Goal: Information Seeking & Learning: Learn about a topic

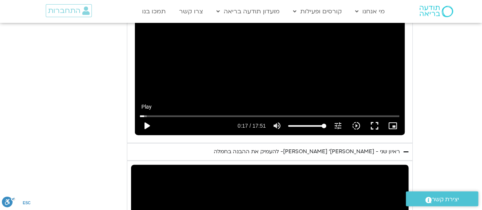
click at [148, 120] on button "play_arrow" at bounding box center [147, 126] width 18 height 18
click at [376, 117] on button "fullscreen" at bounding box center [374, 126] width 18 height 18
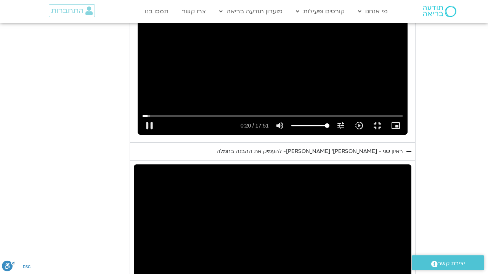
type input "21.013811"
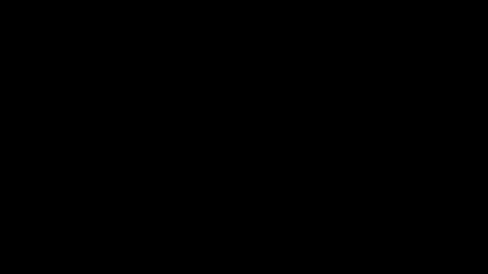
click at [446, 210] on button "fullscreen_exit" at bounding box center [455, 265] width 18 height 18
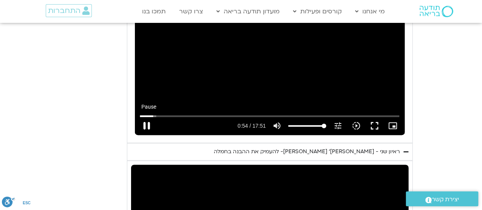
click at [146, 117] on button "pause" at bounding box center [147, 126] width 18 height 18
click at [256, 65] on div "Skip Ad 1:53 play_arrow 0:54 / 17:51 volume_up Mute tune Resolution Auto 720p s…" at bounding box center [270, 59] width 270 height 152
click at [376, 117] on button "fullscreen" at bounding box center [374, 126] width 18 height 18
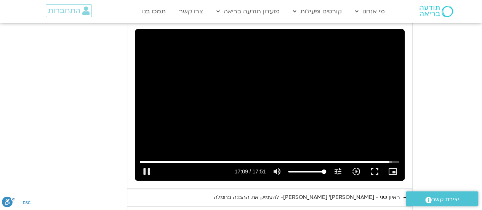
scroll to position [445, 0]
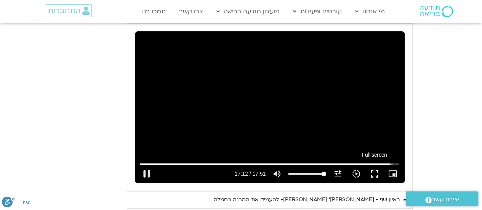
click at [373, 165] on button "fullscreen" at bounding box center [374, 174] width 18 height 18
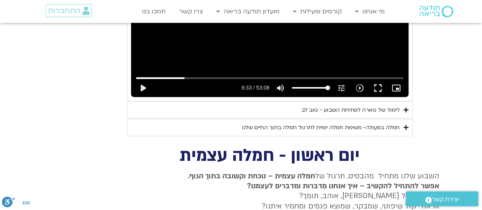
scroll to position [731, 0]
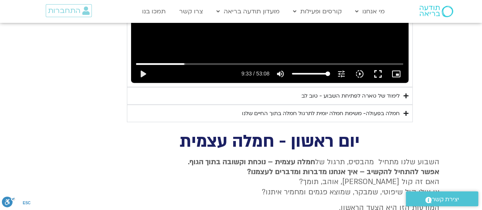
click at [336, 91] on div "לימוד של טארה לפתיחת השבוע - טוב לב" at bounding box center [350, 95] width 98 height 9
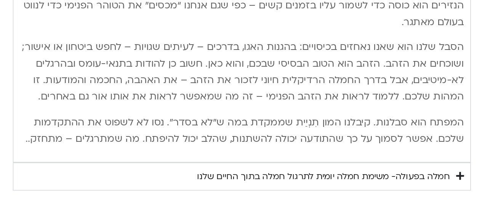
scroll to position [1064, 0]
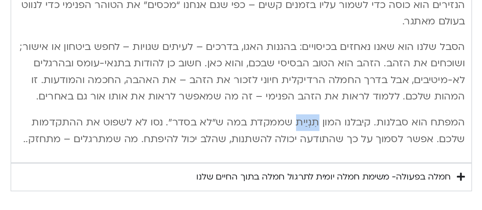
drag, startPoint x: 304, startPoint y: 115, endPoint x: 319, endPoint y: 116, distance: 14.5
click at [319, 122] on p "המפתח הוא סבלנות. קיבלנו המון תִנְיַית שממקדת במה ש”לא בסדר”. נסו לא לשפוט את ה…" at bounding box center [269, 132] width 277 height 21
copy p "תִנְיַית"
click at [342, 157] on div "חמלה בפעולה- משימת חמלה יומית לתרגול חמלה בתוך החיים שלנו" at bounding box center [321, 161] width 158 height 9
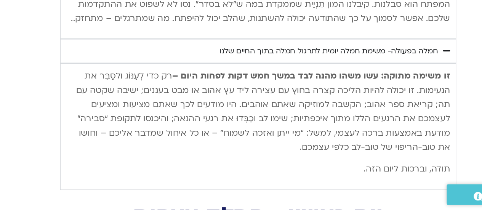
scroll to position [1130, 0]
type input "1071.88"
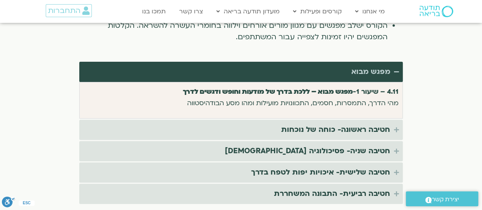
scroll to position [1560, 0]
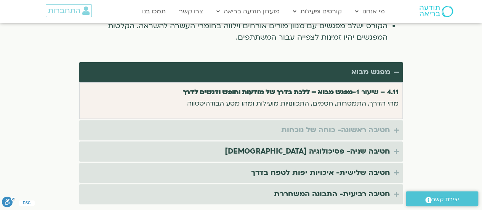
click at [309, 124] on div "חטיבה ראשונה- כוחה של נוכחות" at bounding box center [335, 130] width 109 height 13
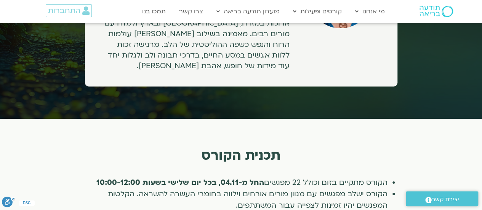
scroll to position [1392, 0]
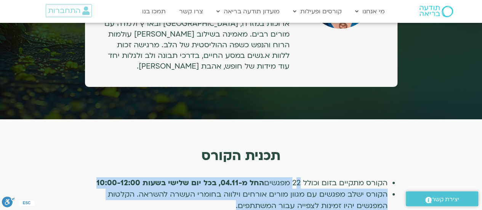
drag, startPoint x: 297, startPoint y: 173, endPoint x: 223, endPoint y: 198, distance: 78.3
click at [223, 198] on ul "הקורס מתקיים בזום וכולל 22 מפגשים החל מ-04.11, בכל יום שלישי בשעות 10:00-12:00 …" at bounding box center [244, 194] width 317 height 34
click at [223, 198] on li "הקורס ישלב מפגשים עם מגוון מורים אורחים וילווה בחומרי העשרה להשראה. הקלטות המפג…" at bounding box center [237, 200] width 302 height 23
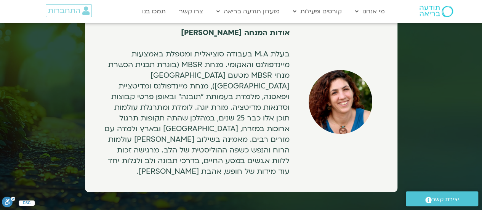
scroll to position [1288, 0]
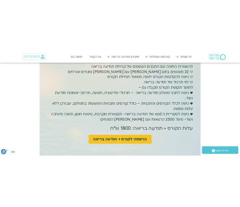
scroll to position [2196, 0]
